Goal: Register for event/course

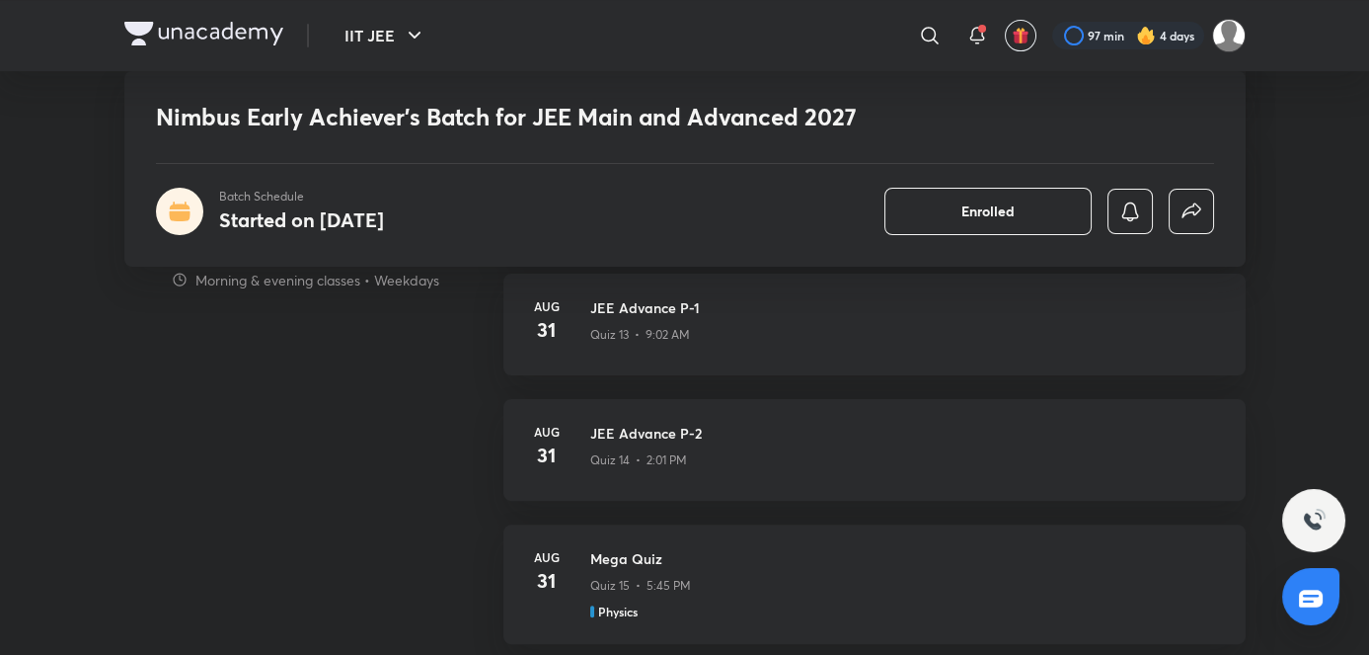
scroll to position [1426, 0]
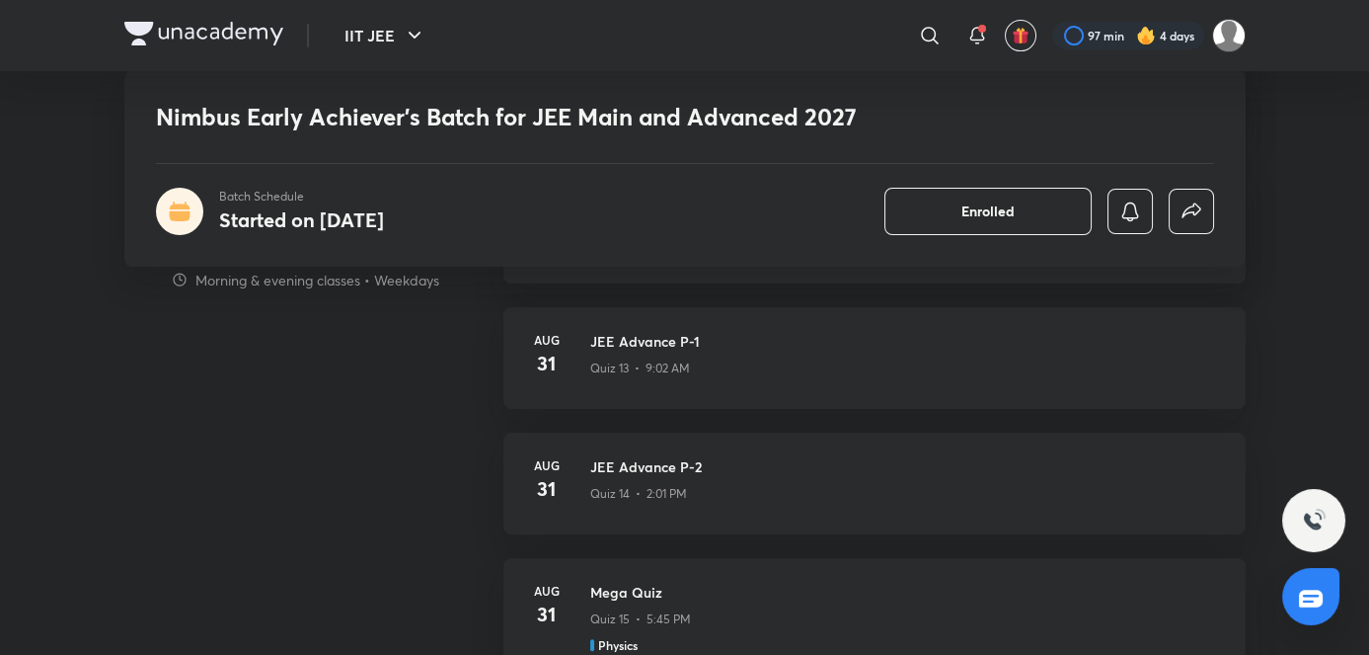
click at [684, 371] on p "Quiz 13 • 9:02 AM" at bounding box center [640, 368] width 100 height 18
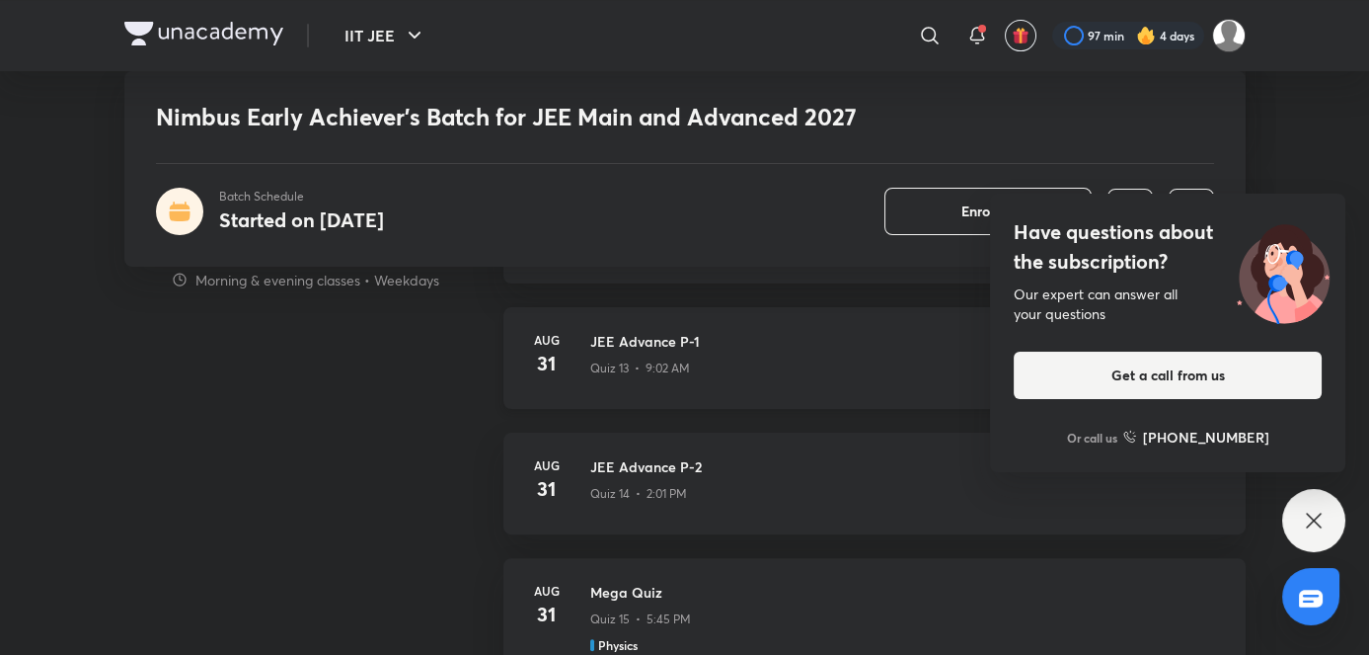
click at [642, 377] on div "JEE Advance P-1 Quiz 13 • 9:02 AM" at bounding box center [906, 358] width 632 height 54
click at [1313, 517] on icon at bounding box center [1314, 520] width 24 height 24
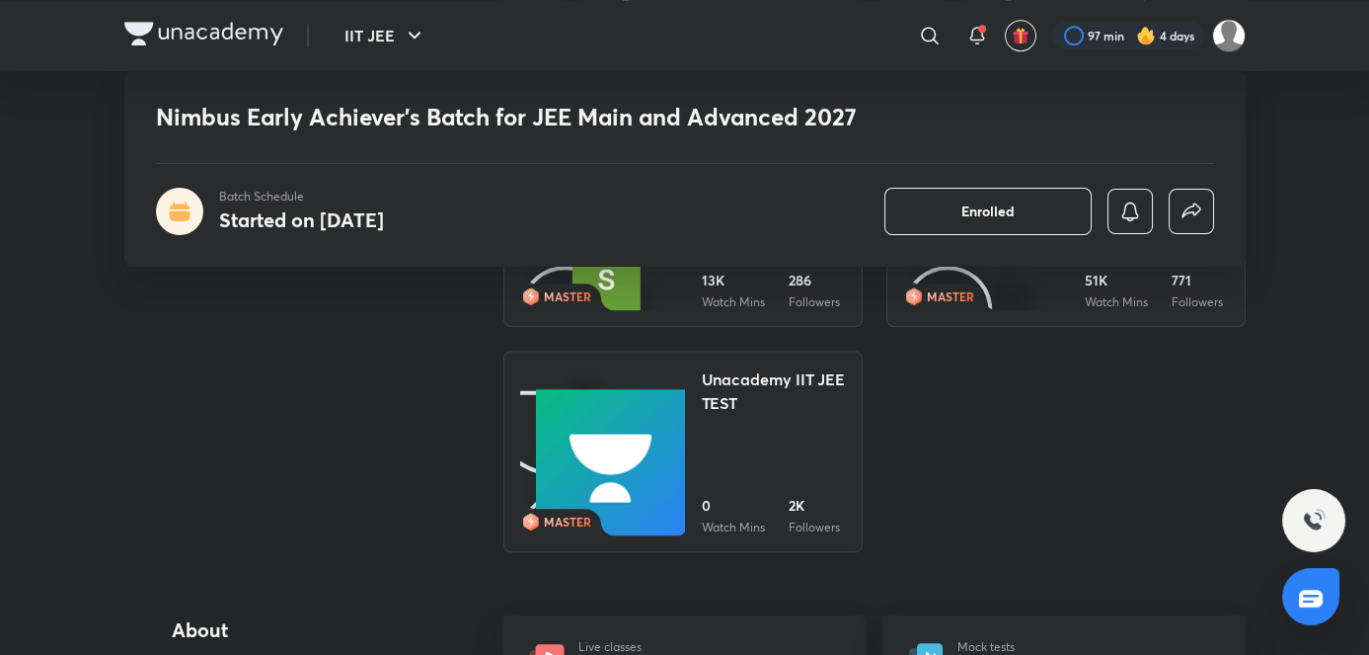
scroll to position [3991, 0]
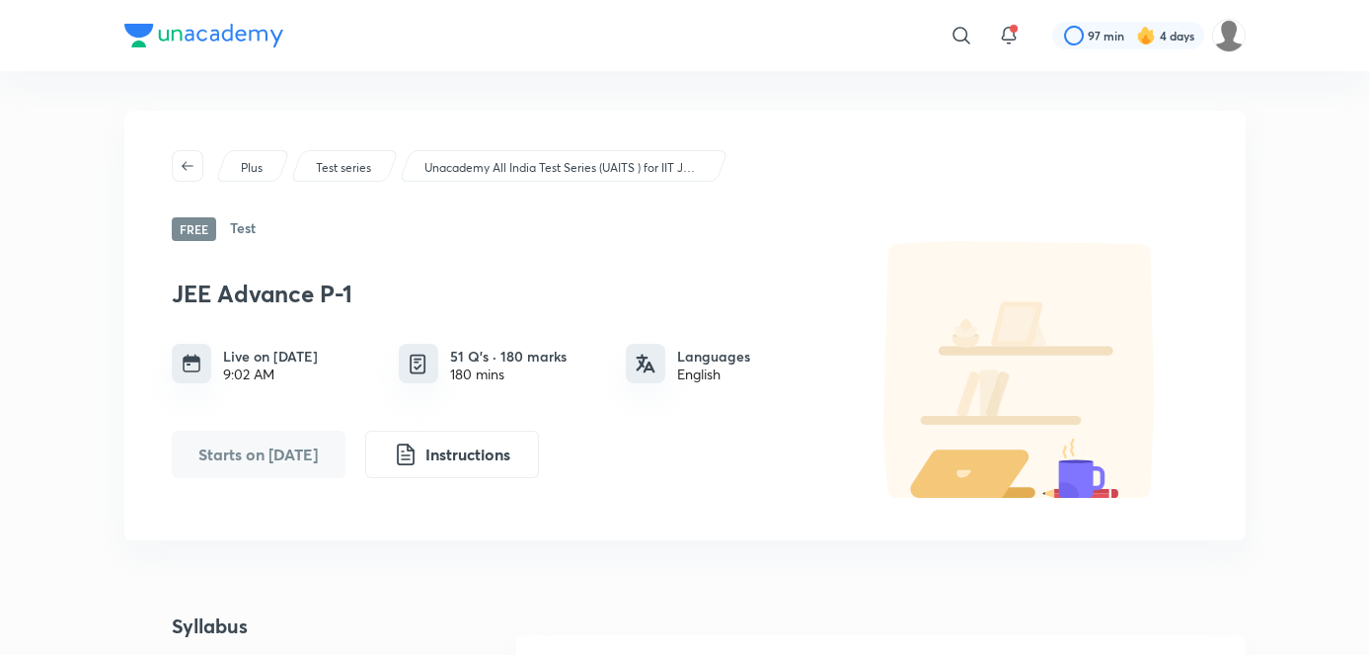
click at [551, 170] on p "Unacademy All India Test Series (UAITS ) for IIT JEE - Class 11th" at bounding box center [563, 168] width 276 height 18
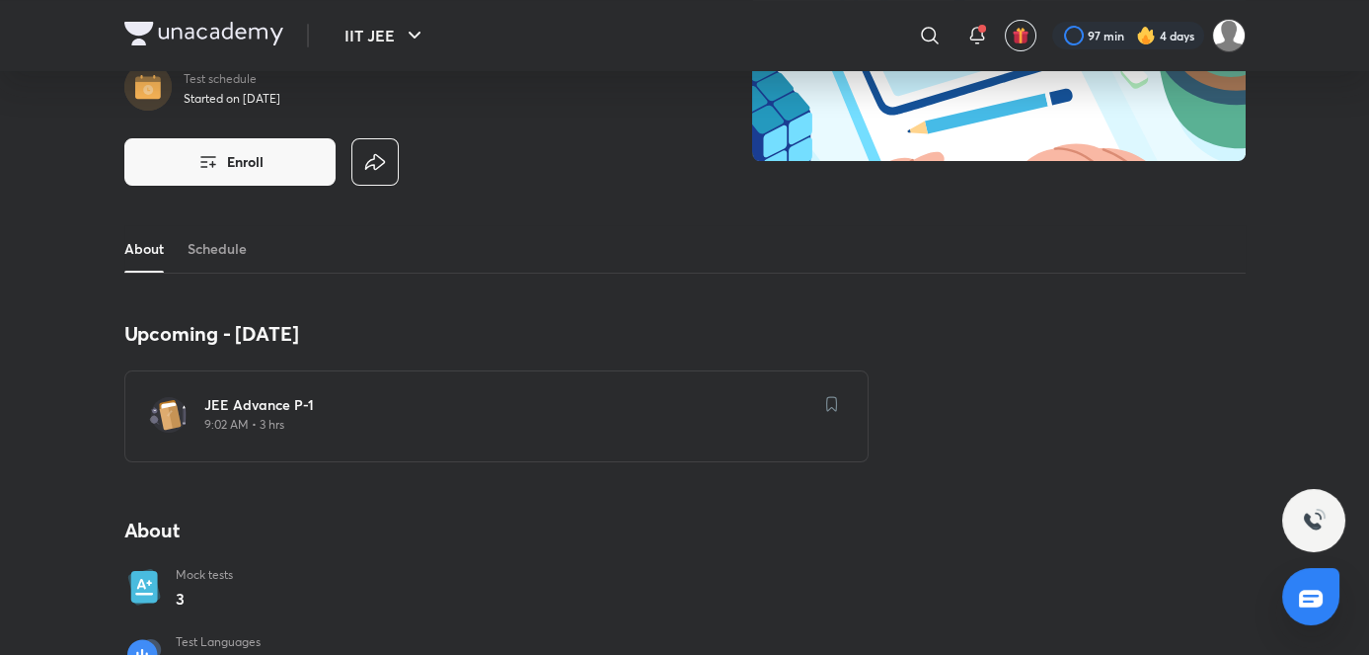
scroll to position [237, 0]
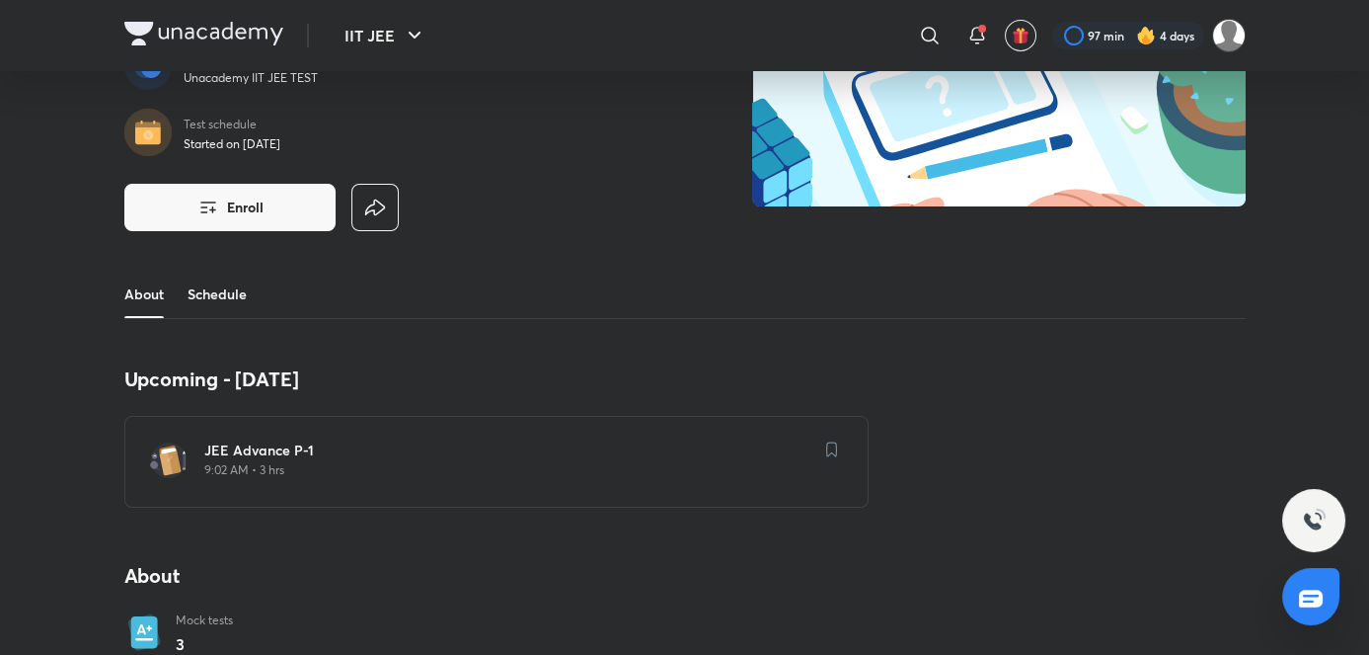
click at [235, 282] on link "Schedule" at bounding box center [217, 293] width 59 height 47
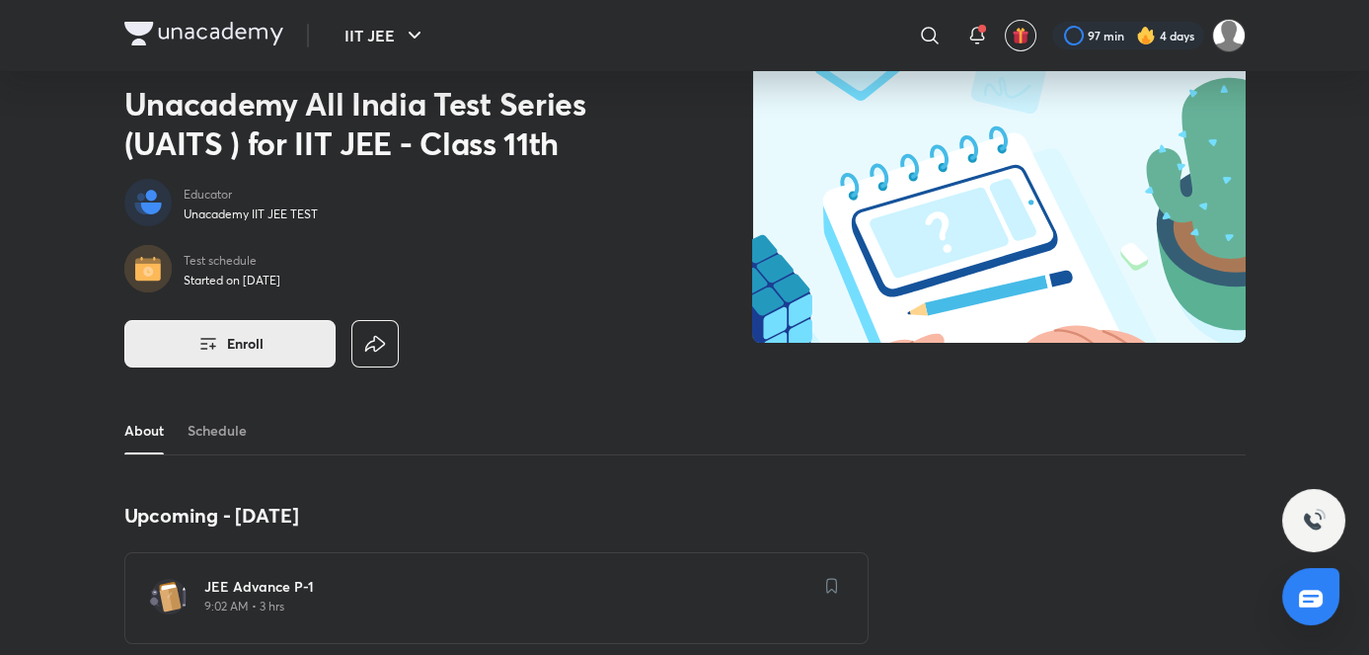
scroll to position [49, 0]
click at [261, 340] on span "Enroll" at bounding box center [245, 345] width 37 height 20
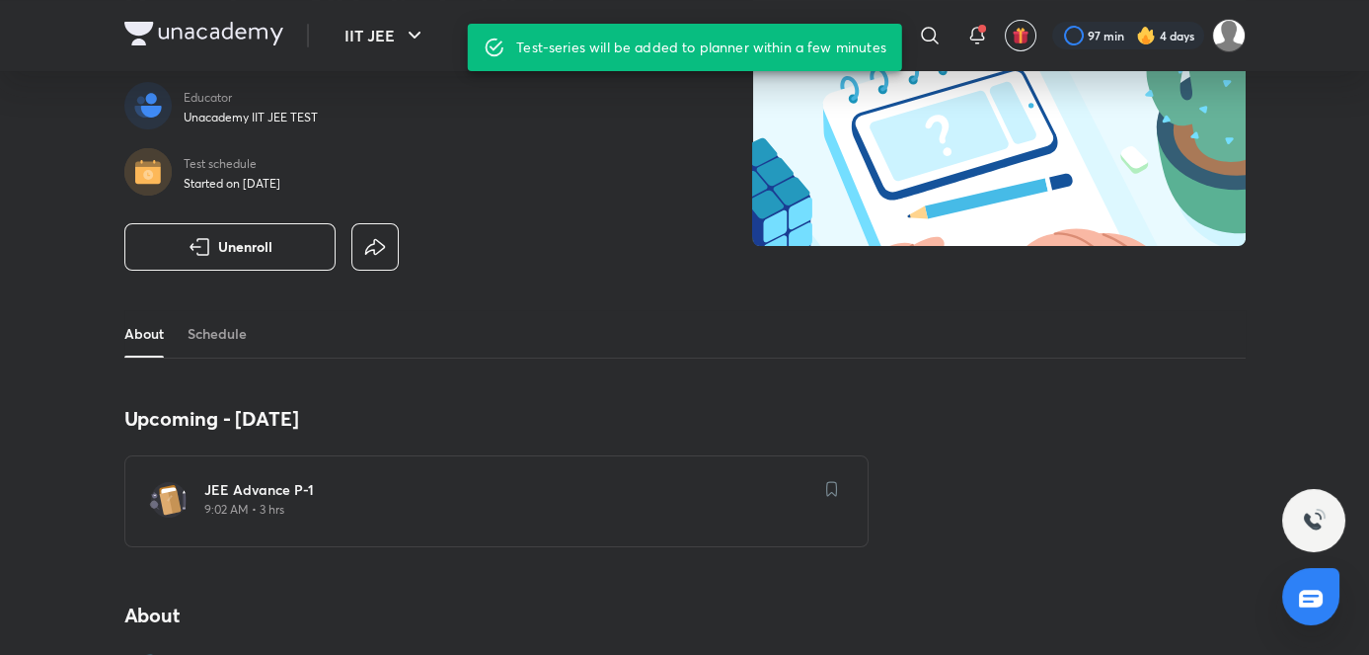
scroll to position [0, 0]
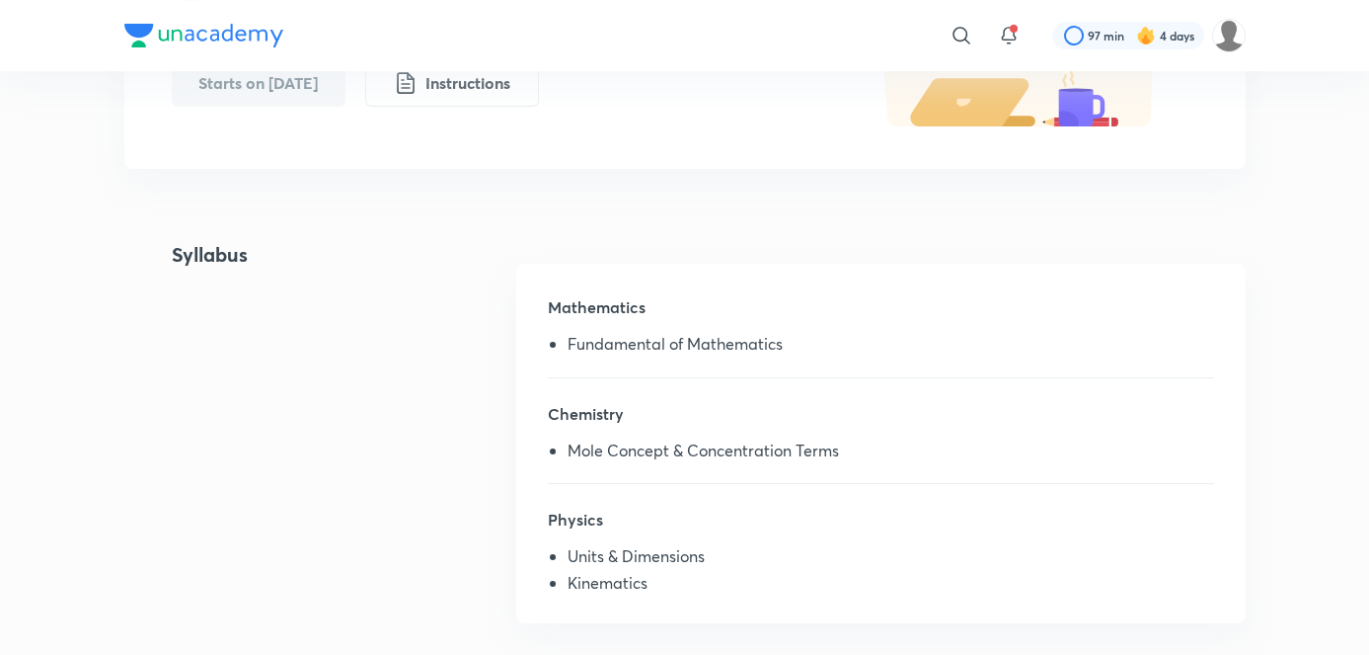
scroll to position [368, 0]
